Goal: Check status: Check status

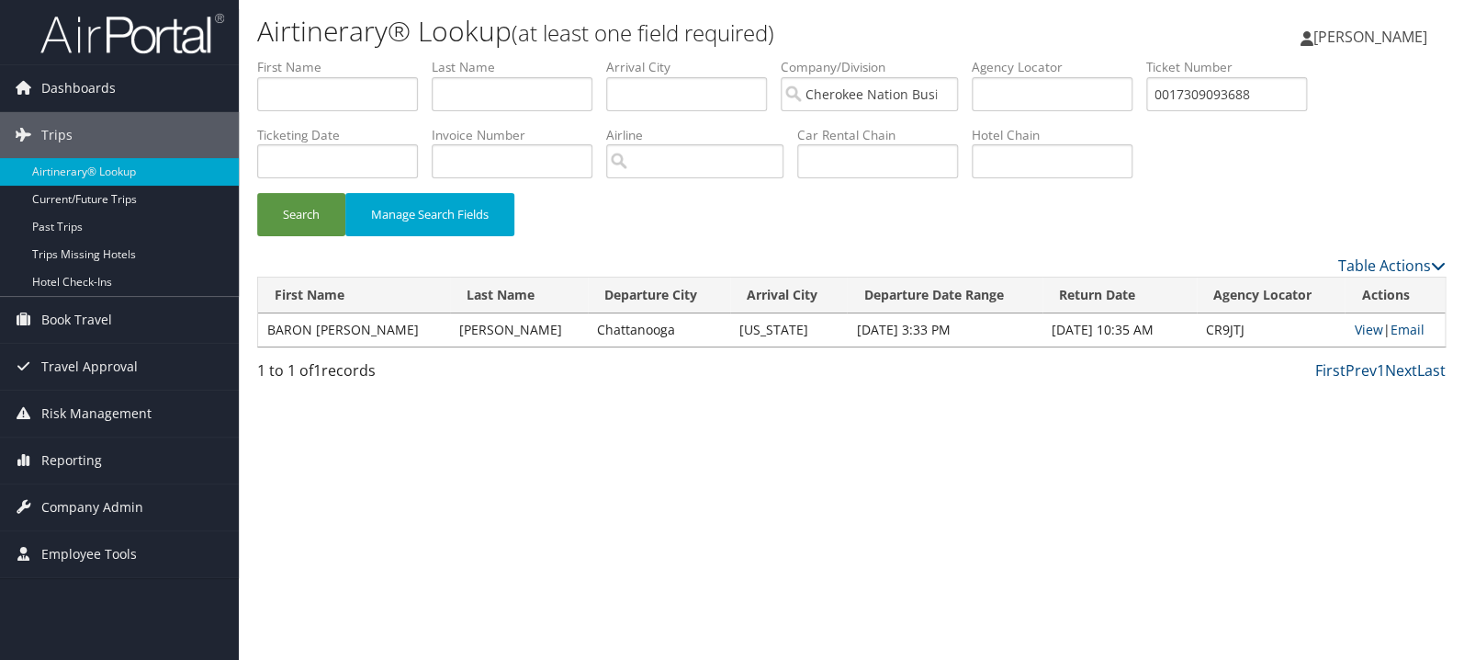
click at [1248, 90] on input "0017309093688" at bounding box center [1227, 94] width 161 height 34
click at [309, 215] on button "Search" at bounding box center [301, 214] width 88 height 43
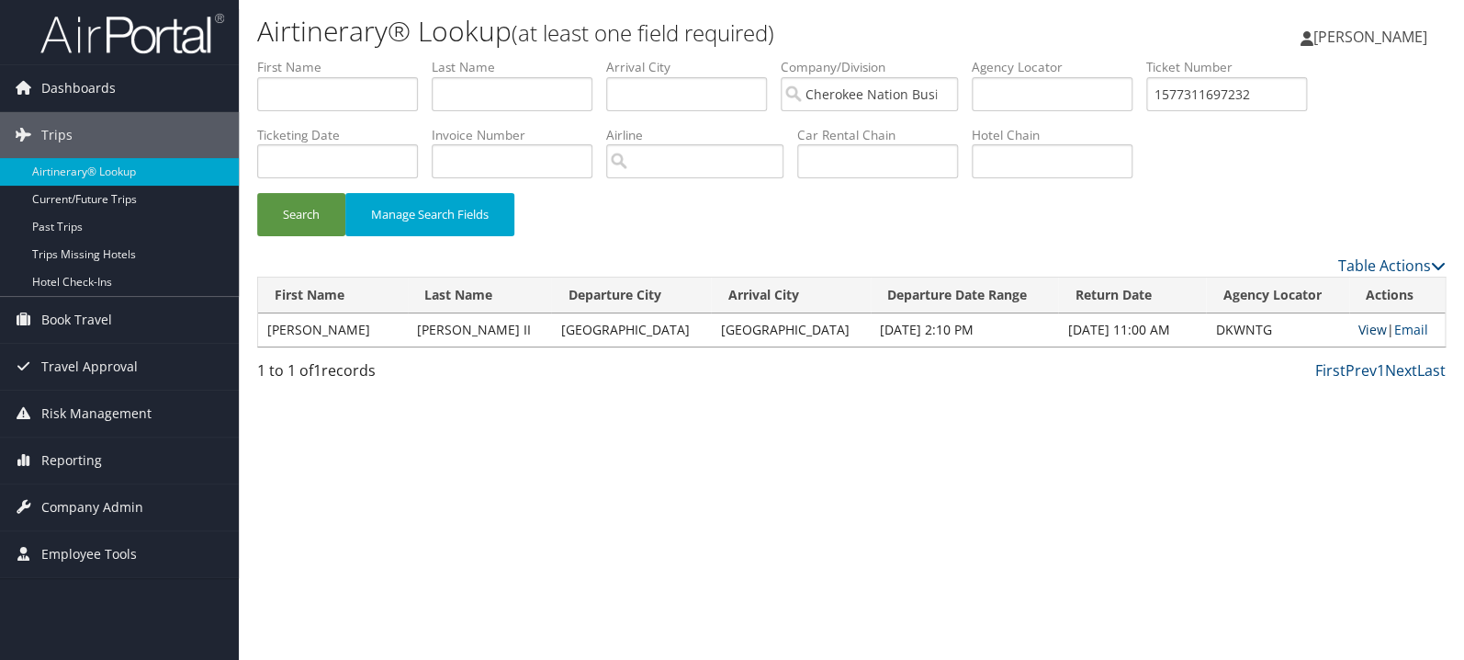
click at [1359, 334] on link "View" at bounding box center [1373, 329] width 28 height 17
click at [1266, 93] on input "1577311697232" at bounding box center [1227, 94] width 161 height 34
paste input "0167311667930"
type input "0167311667930"
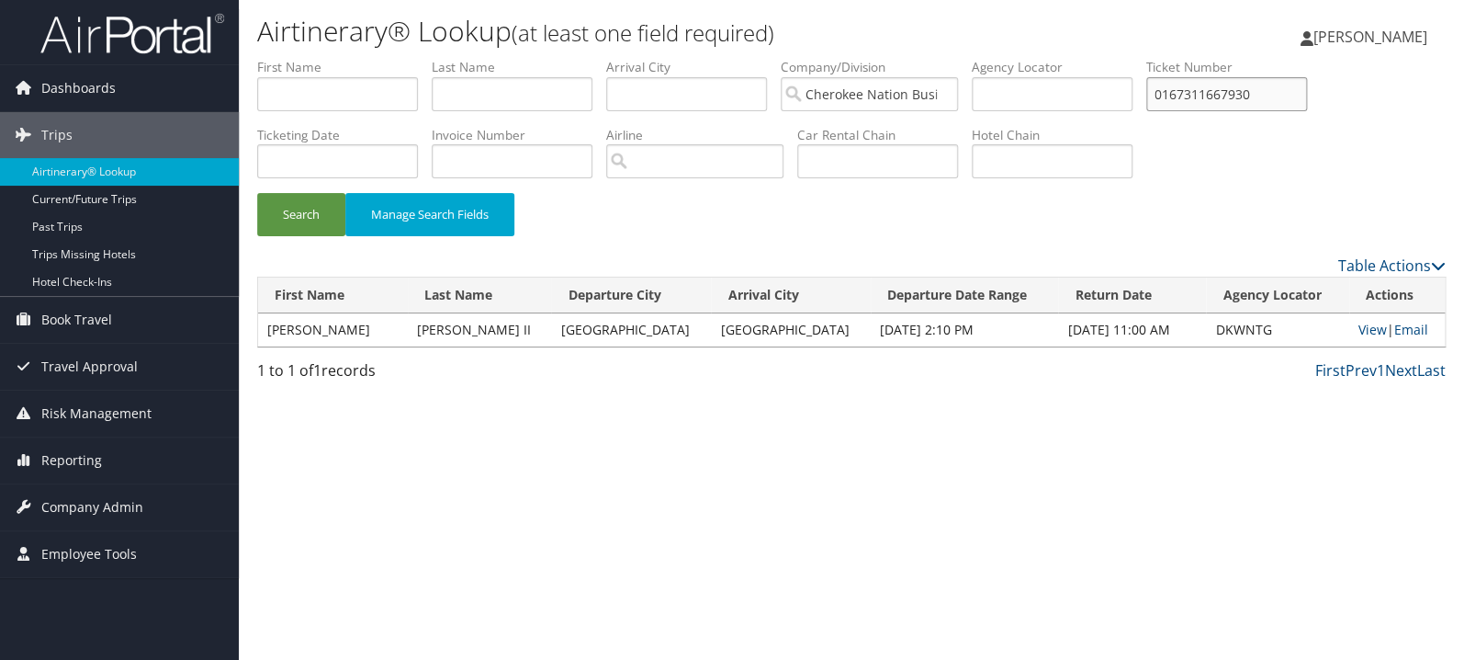
click at [257, 193] on button "Search" at bounding box center [301, 214] width 88 height 43
click at [1360, 330] on link "View" at bounding box center [1374, 329] width 28 height 17
click at [546, 87] on input "text" at bounding box center [512, 94] width 161 height 34
type input "nerio"
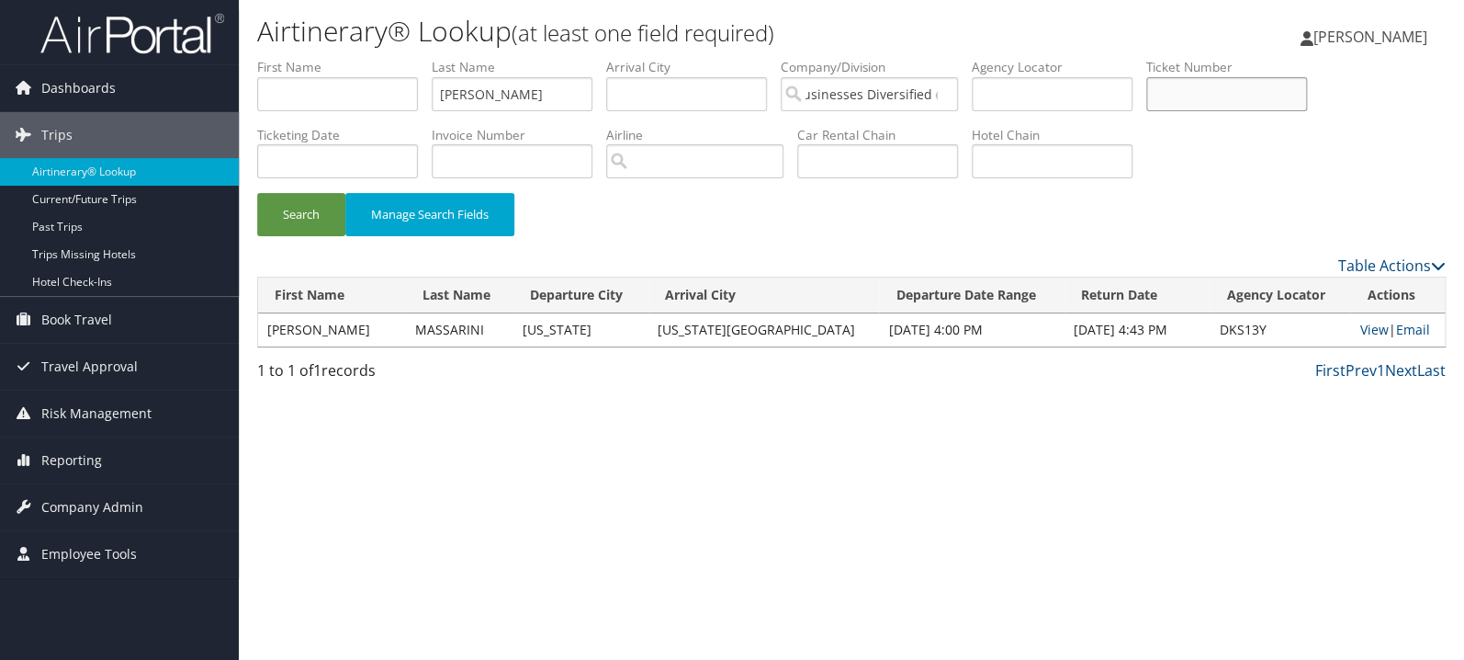
click at [257, 193] on button "Search" at bounding box center [301, 214] width 88 height 43
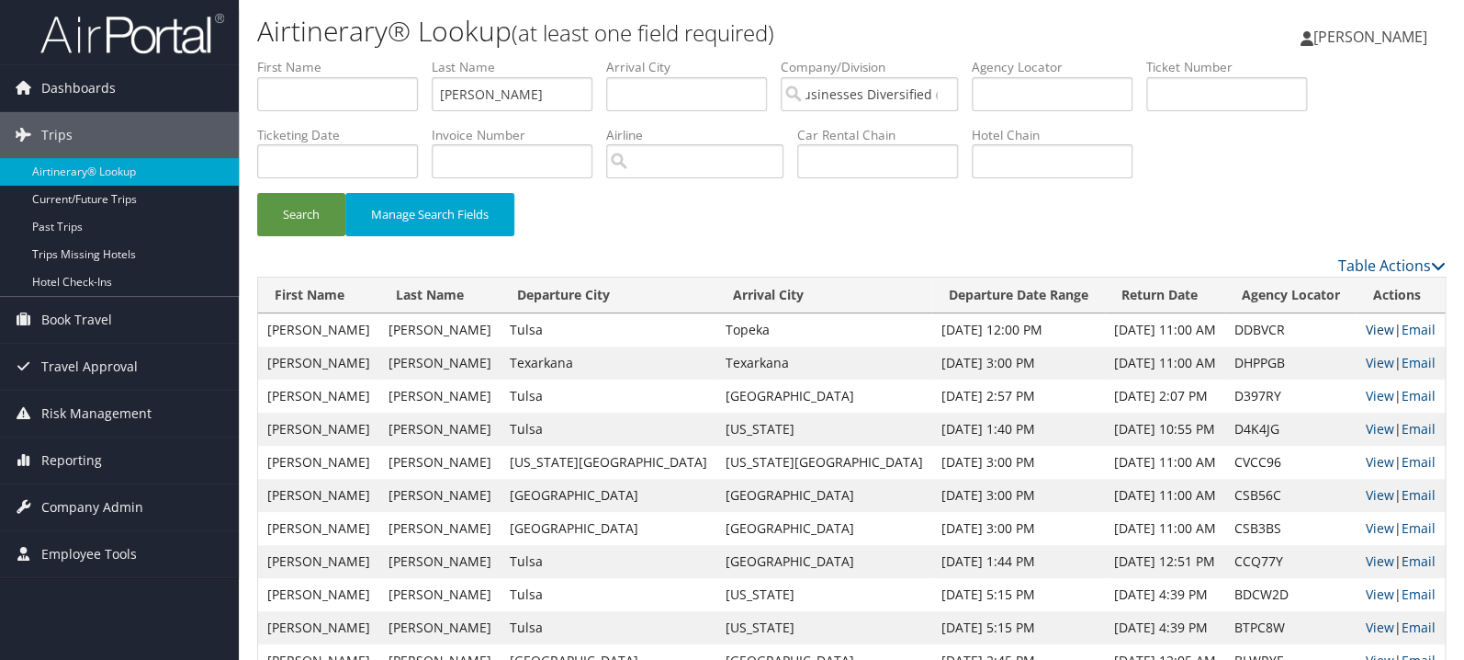
click at [1366, 332] on link "View" at bounding box center [1380, 329] width 28 height 17
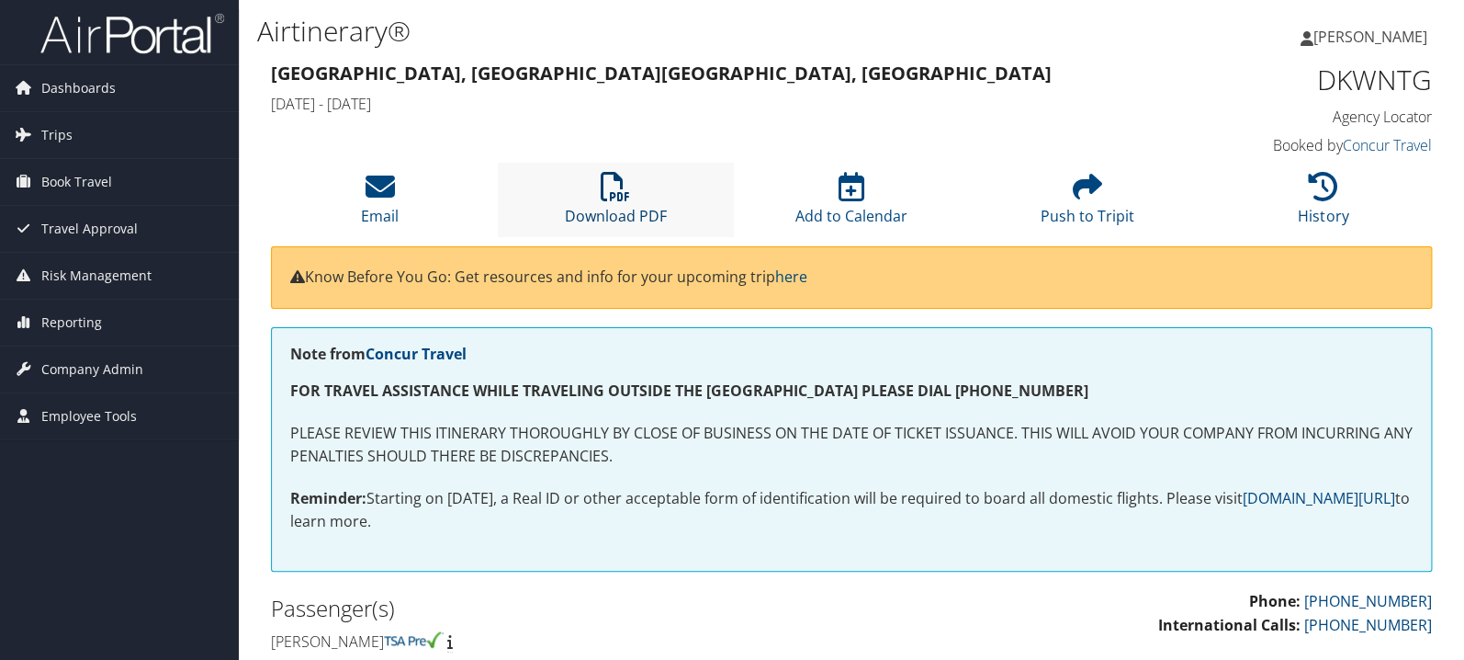
click at [615, 184] on icon at bounding box center [615, 186] width 29 height 29
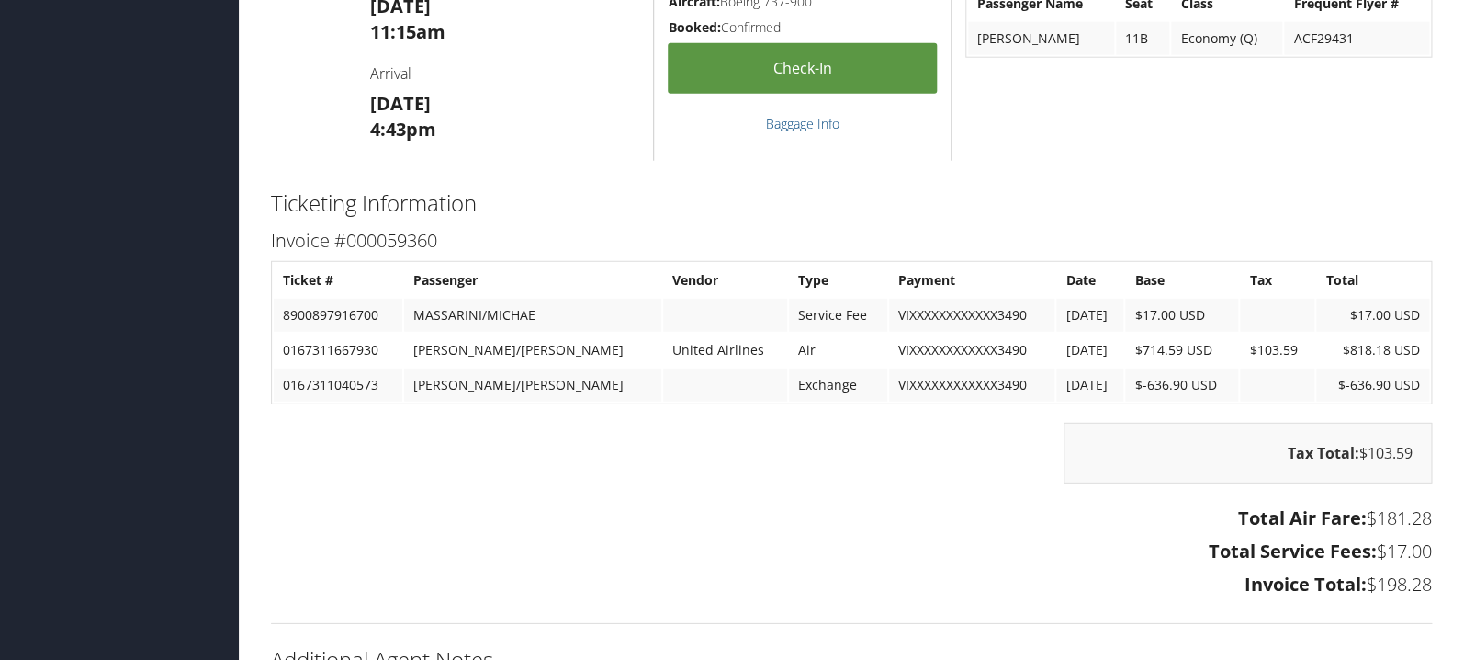
scroll to position [2142, 0]
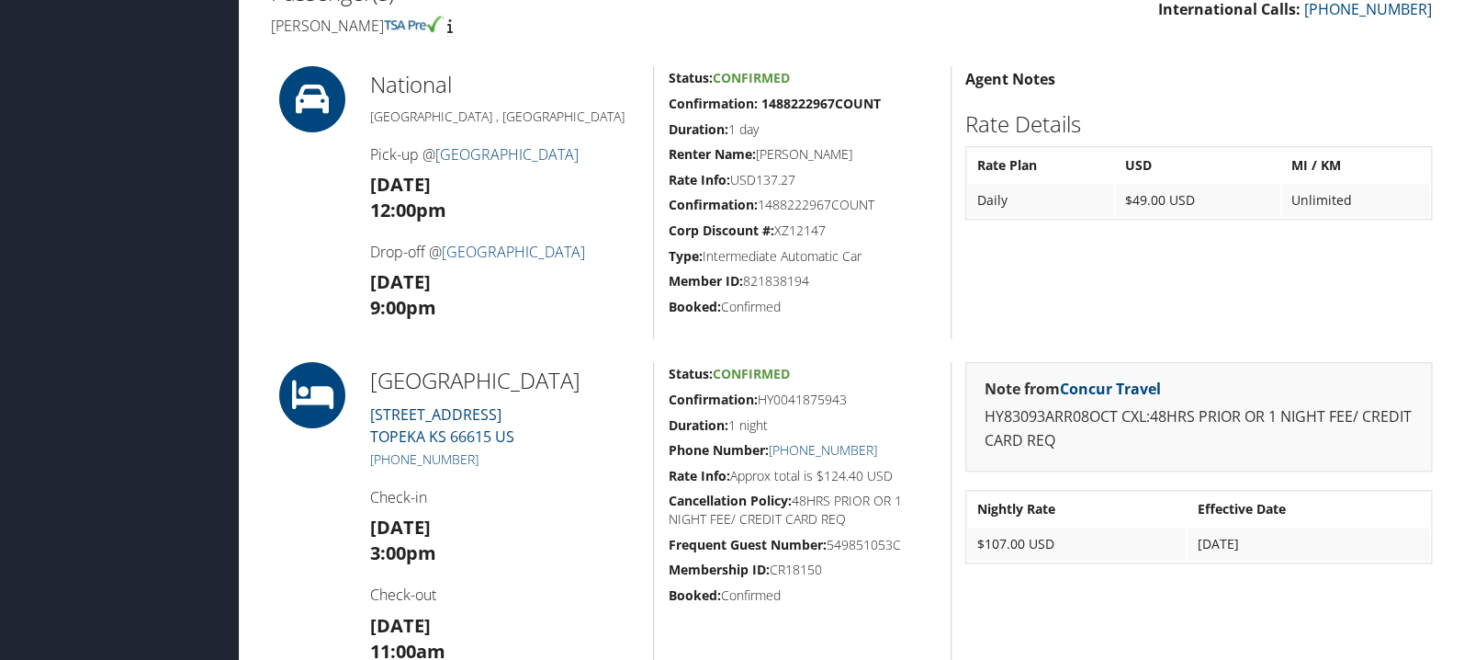
scroll to position [487, 0]
